Goal: Information Seeking & Learning: Learn about a topic

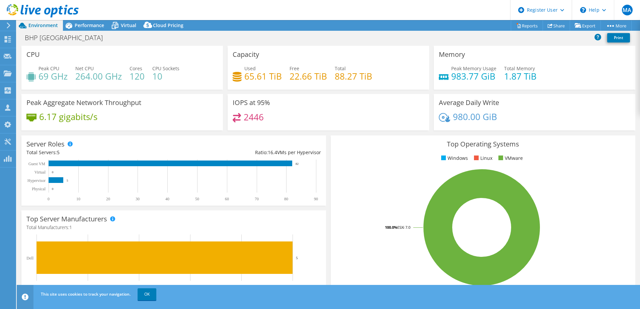
select select "USD"
click at [120, 28] on icon at bounding box center [115, 26] width 12 height 12
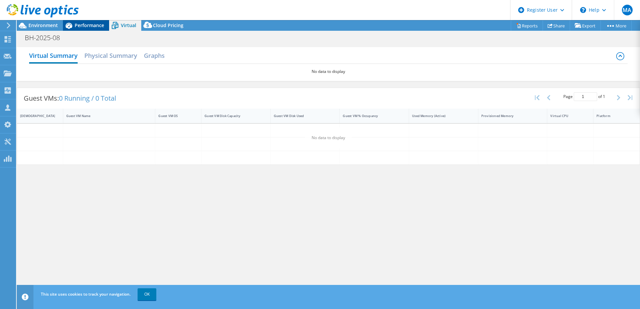
click at [89, 24] on span "Performance" at bounding box center [89, 25] width 29 height 6
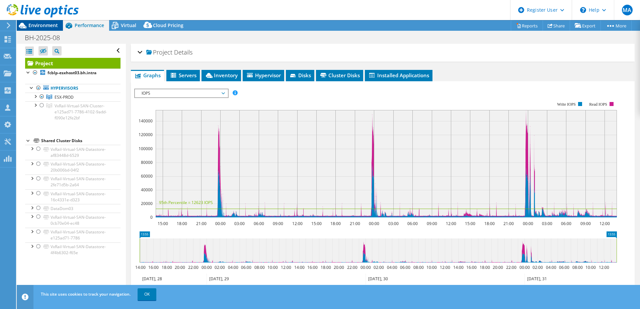
click at [53, 27] on span "Environment" at bounding box center [42, 25] width 29 height 6
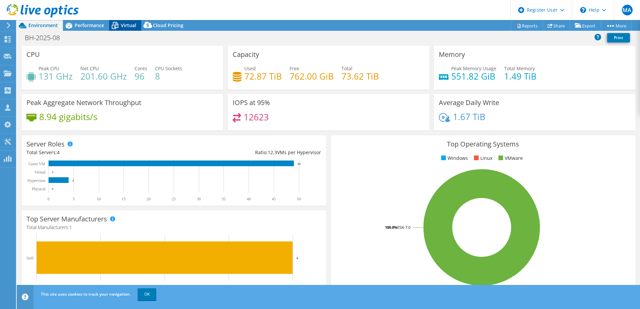
click at [123, 27] on span "Virtual" at bounding box center [128, 25] width 15 height 6
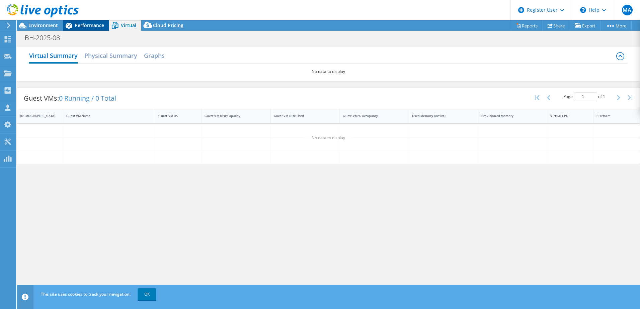
click at [89, 27] on span "Performance" at bounding box center [89, 25] width 29 height 6
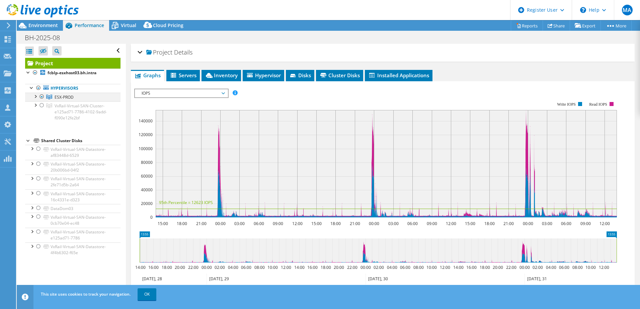
click at [34, 95] on div at bounding box center [35, 96] width 7 height 7
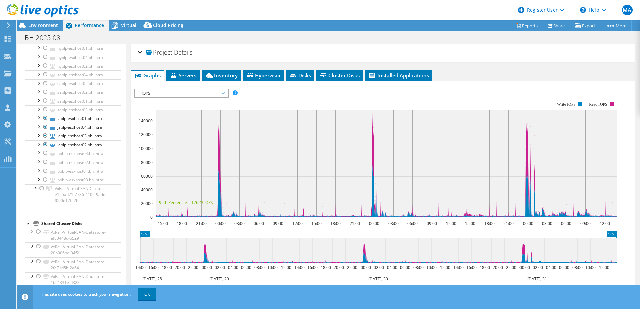
scroll to position [232, 0]
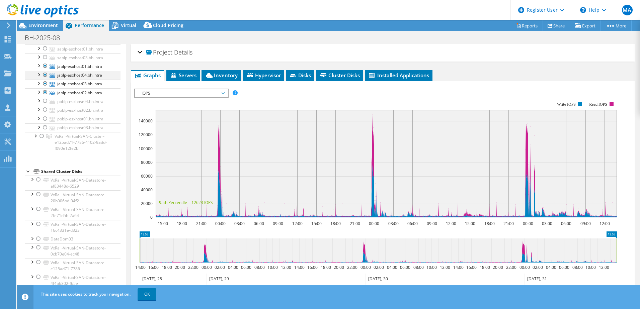
drag, startPoint x: 45, startPoint y: 66, endPoint x: 45, endPoint y: 73, distance: 7.0
click at [45, 66] on div at bounding box center [45, 66] width 7 height 8
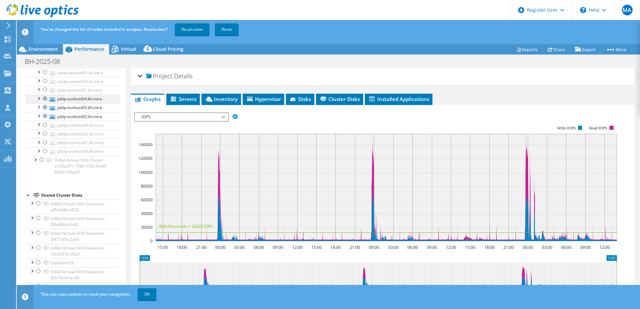
click at [46, 99] on div at bounding box center [45, 99] width 7 height 8
click at [45, 109] on div at bounding box center [45, 107] width 7 height 8
click at [45, 115] on div at bounding box center [45, 116] width 7 height 8
click at [45, 124] on div at bounding box center [45, 125] width 7 height 8
click at [46, 134] on div at bounding box center [45, 133] width 7 height 8
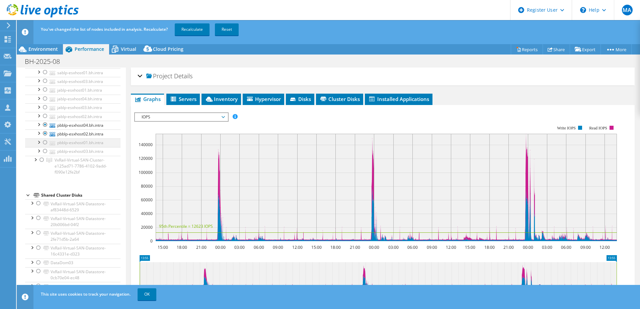
click at [44, 142] on div at bounding box center [45, 143] width 7 height 8
click at [44, 152] on div at bounding box center [45, 151] width 7 height 8
click at [185, 29] on link "Recalculate" at bounding box center [192, 29] width 35 height 12
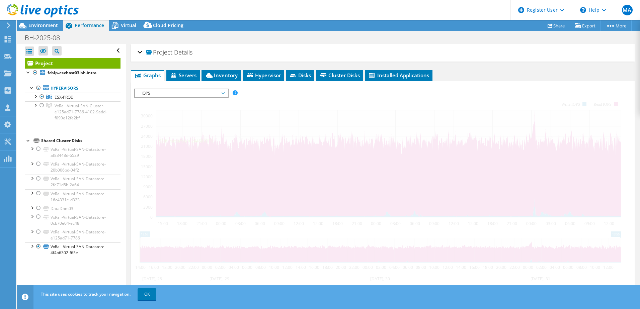
scroll to position [0, 0]
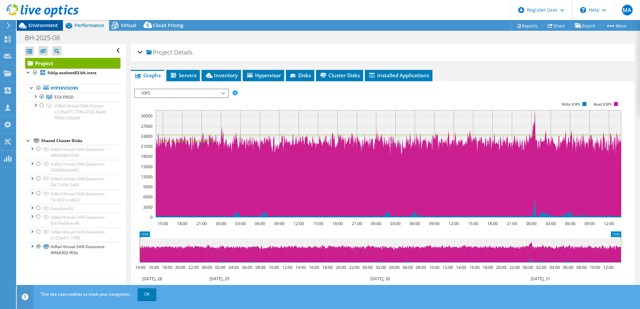
click at [46, 25] on span "Environment" at bounding box center [42, 25] width 29 height 6
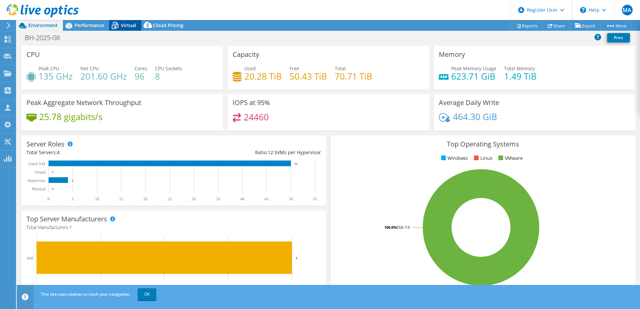
click at [118, 25] on icon at bounding box center [115, 26] width 12 height 12
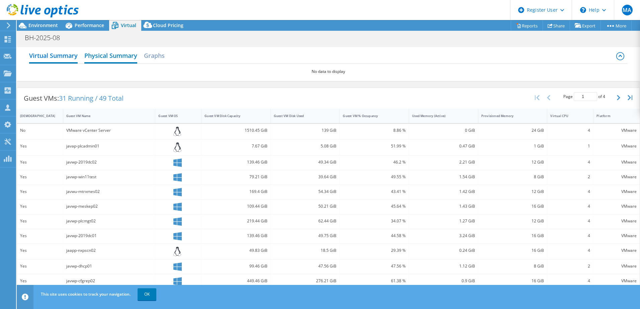
click at [108, 60] on h2 "Physical Summary" at bounding box center [110, 56] width 53 height 15
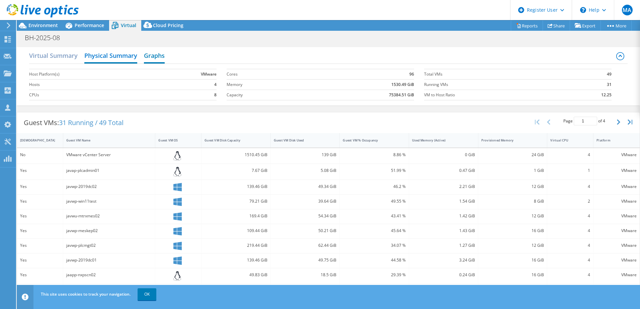
click at [164, 55] on h2 "Graphs" at bounding box center [154, 56] width 21 height 15
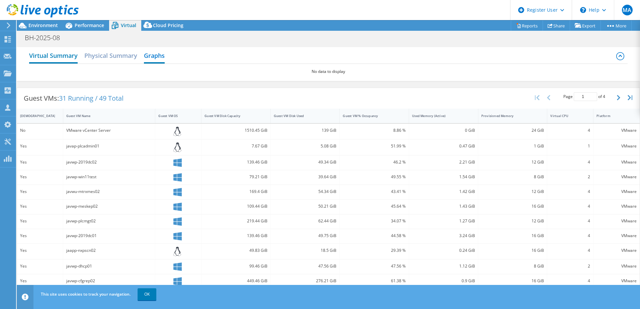
click at [69, 57] on h2 "Virtual Summary" at bounding box center [53, 56] width 49 height 15
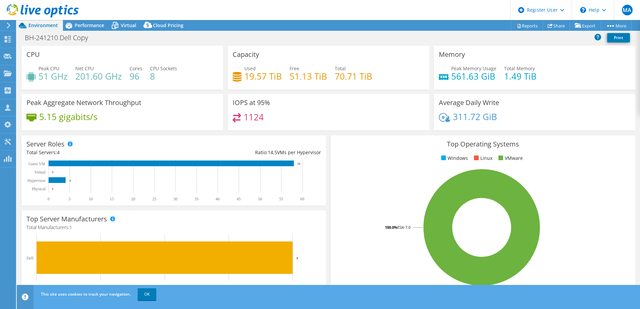
select select "USD"
click at [120, 24] on icon at bounding box center [115, 26] width 12 height 12
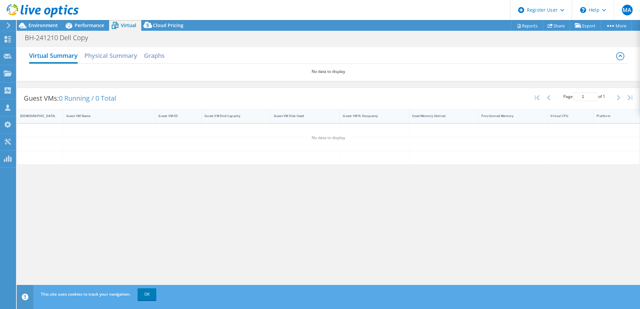
click at [90, 16] on header "MA Dell User Maria Ardila Maria.Ardila@dell.com Dell My Profile Log Out \n Help…" at bounding box center [320, 10] width 640 height 20
click at [89, 23] on span "Performance" at bounding box center [89, 25] width 29 height 6
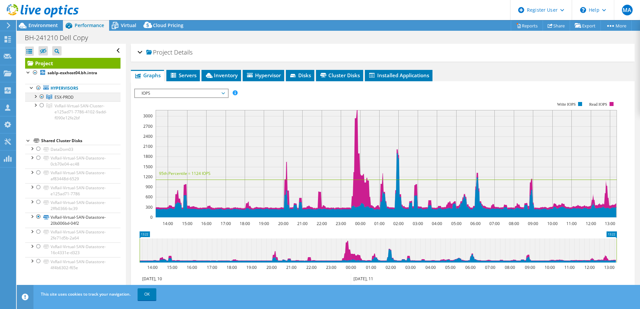
click at [36, 96] on div at bounding box center [35, 96] width 7 height 7
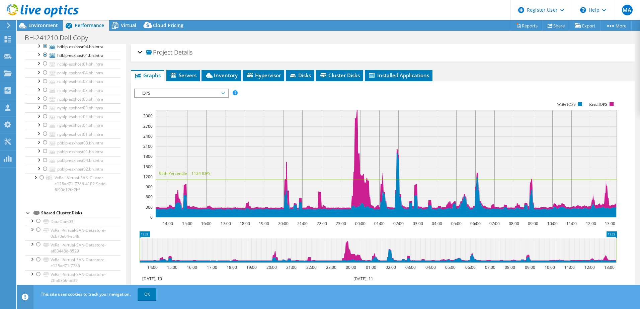
scroll to position [201, 0]
drag, startPoint x: 46, startPoint y: 132, endPoint x: 46, endPoint y: 136, distance: 3.7
click at [46, 132] on div at bounding box center [45, 132] width 7 height 8
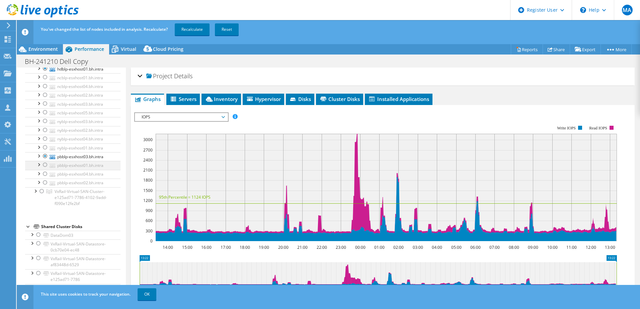
click at [44, 166] on div at bounding box center [45, 165] width 7 height 8
drag, startPoint x: 46, startPoint y: 175, endPoint x: 44, endPoint y: 184, distance: 9.8
click at [46, 175] on div at bounding box center [45, 174] width 7 height 8
click at [43, 182] on div at bounding box center [45, 183] width 7 height 8
click at [198, 27] on link "Recalculate" at bounding box center [192, 29] width 35 height 12
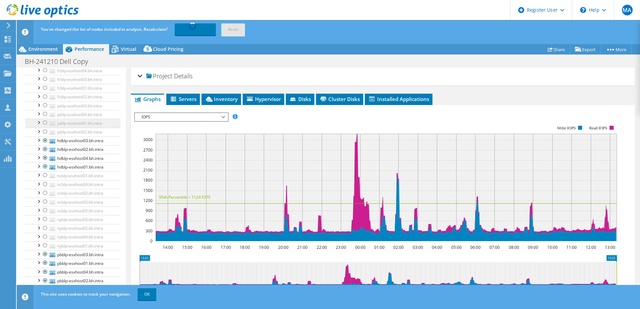
scroll to position [100, 0]
click at [45, 143] on div at bounding box center [45, 143] width 7 height 8
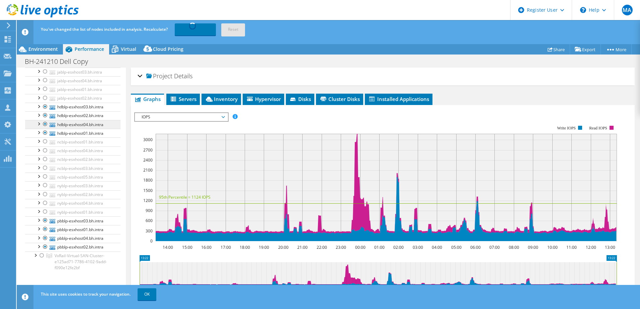
scroll to position [134, 0]
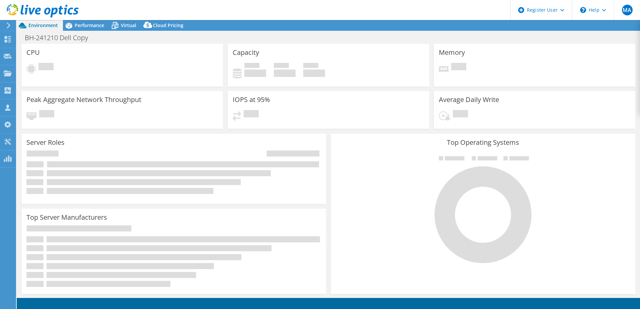
select select "USD"
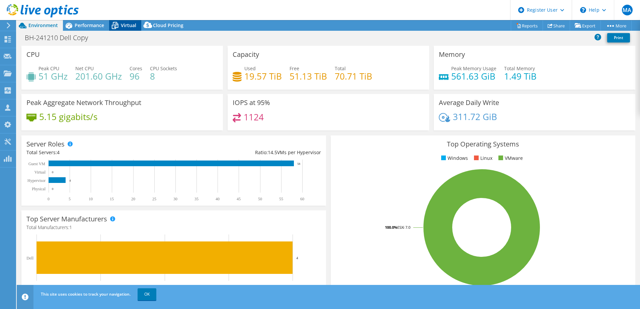
click at [119, 23] on icon at bounding box center [115, 26] width 12 height 12
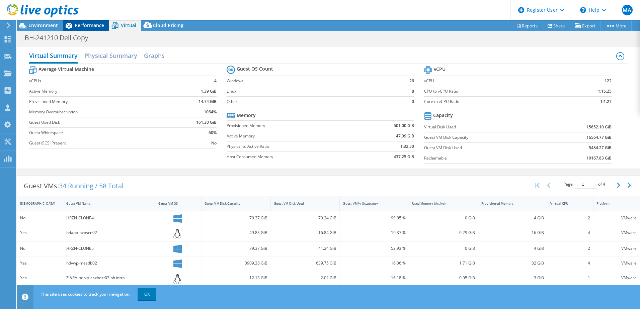
click at [92, 22] on div "Performance" at bounding box center [86, 25] width 46 height 11
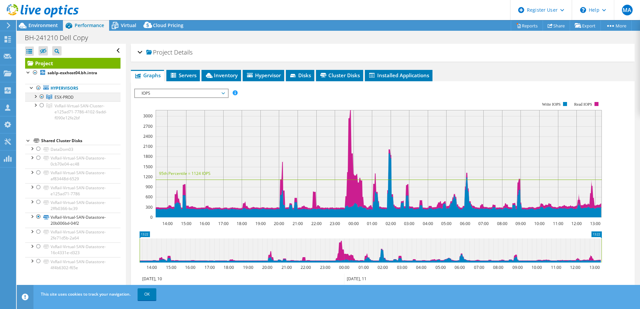
click at [34, 96] on div at bounding box center [35, 96] width 7 height 7
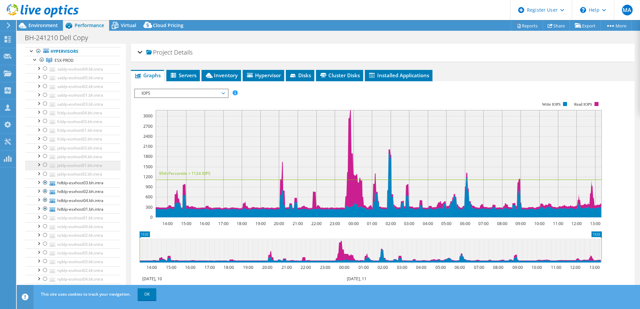
scroll to position [67, 0]
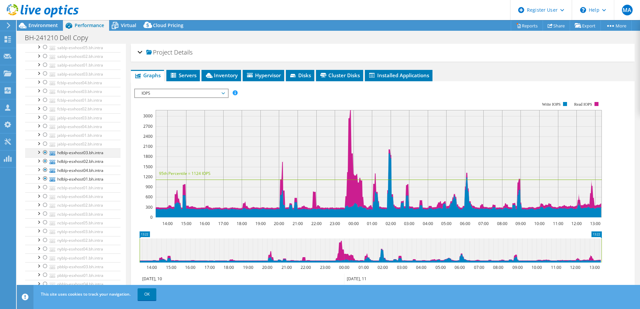
click at [43, 153] on div at bounding box center [45, 153] width 7 height 8
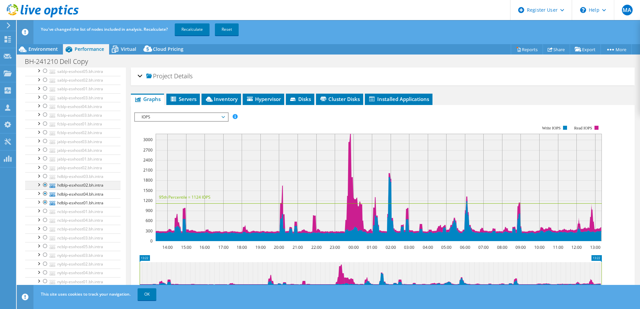
click at [44, 185] on div at bounding box center [45, 185] width 7 height 8
click at [44, 194] on div at bounding box center [45, 194] width 7 height 8
click at [45, 204] on div at bounding box center [45, 202] width 7 height 8
click at [199, 31] on link "Recalculate" at bounding box center [192, 29] width 35 height 12
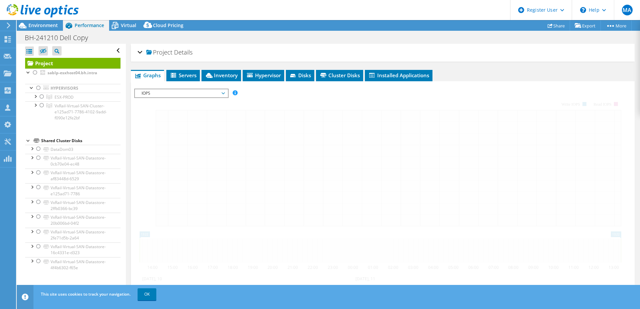
scroll to position [0, 0]
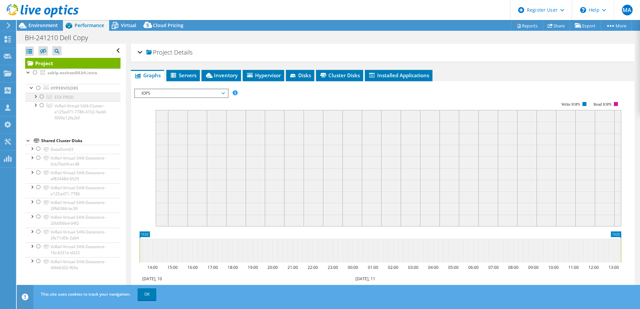
click at [36, 95] on div at bounding box center [35, 96] width 7 height 7
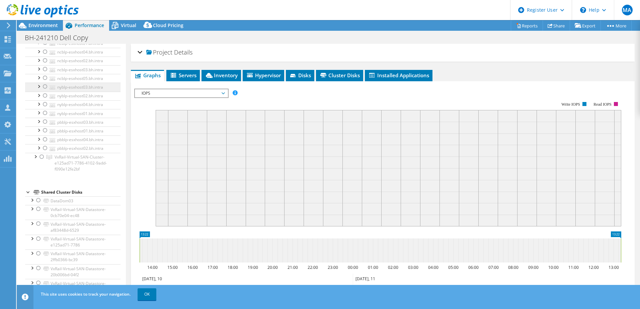
scroll to position [147, 0]
click at [44, 185] on div at bounding box center [45, 187] width 7 height 8
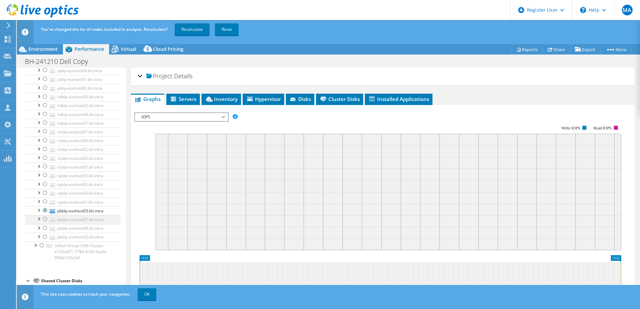
click at [46, 218] on div at bounding box center [45, 219] width 7 height 8
click at [46, 229] on div at bounding box center [45, 228] width 7 height 8
click at [45, 238] on div at bounding box center [45, 237] width 7 height 8
click at [189, 22] on div "You've changed the list of nodes included in analysis. Recalculate? Recalculate…" at bounding box center [340, 29] width 603 height 19
click at [189, 28] on link "Recalculate" at bounding box center [192, 29] width 35 height 12
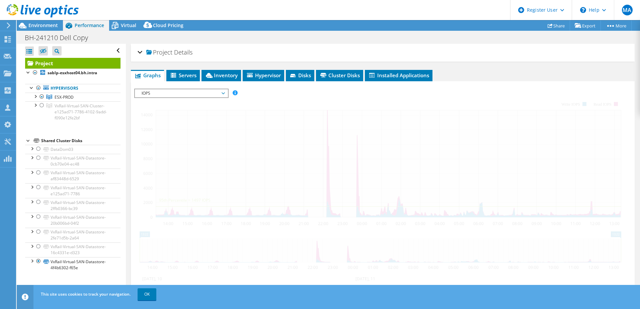
scroll to position [0, 0]
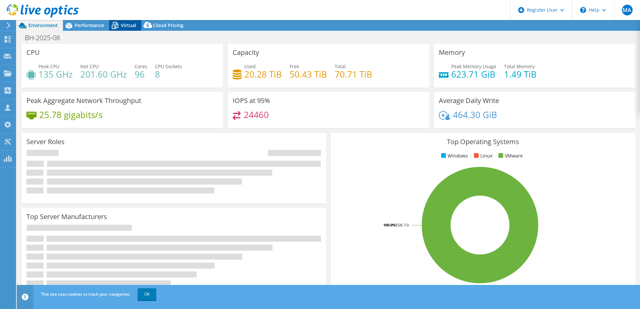
click at [123, 22] on div "Virtual" at bounding box center [125, 25] width 32 height 11
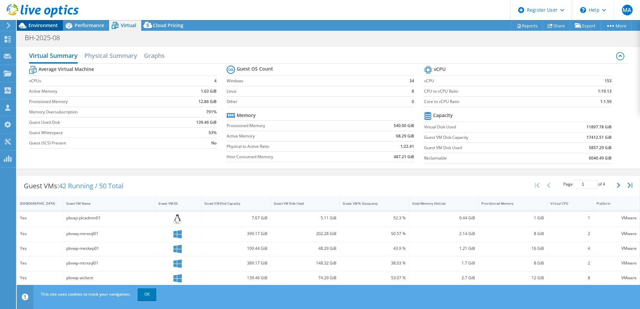
click at [54, 25] on span "Environment" at bounding box center [42, 25] width 29 height 6
